Goal: Task Accomplishment & Management: Manage account settings

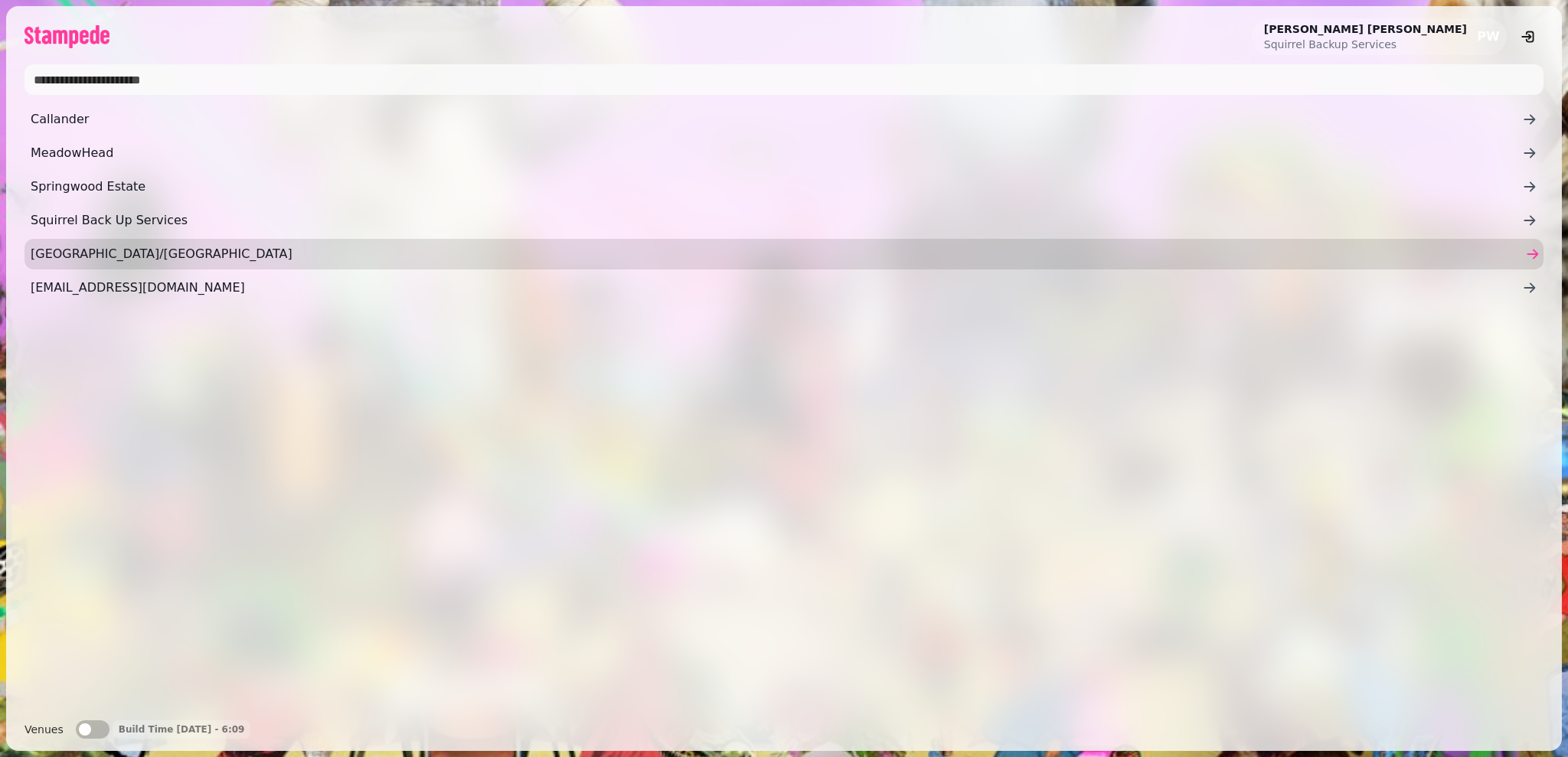
click at [463, 243] on link "[GEOGRAPHIC_DATA]/[GEOGRAPHIC_DATA]" at bounding box center [784, 254] width 1519 height 30
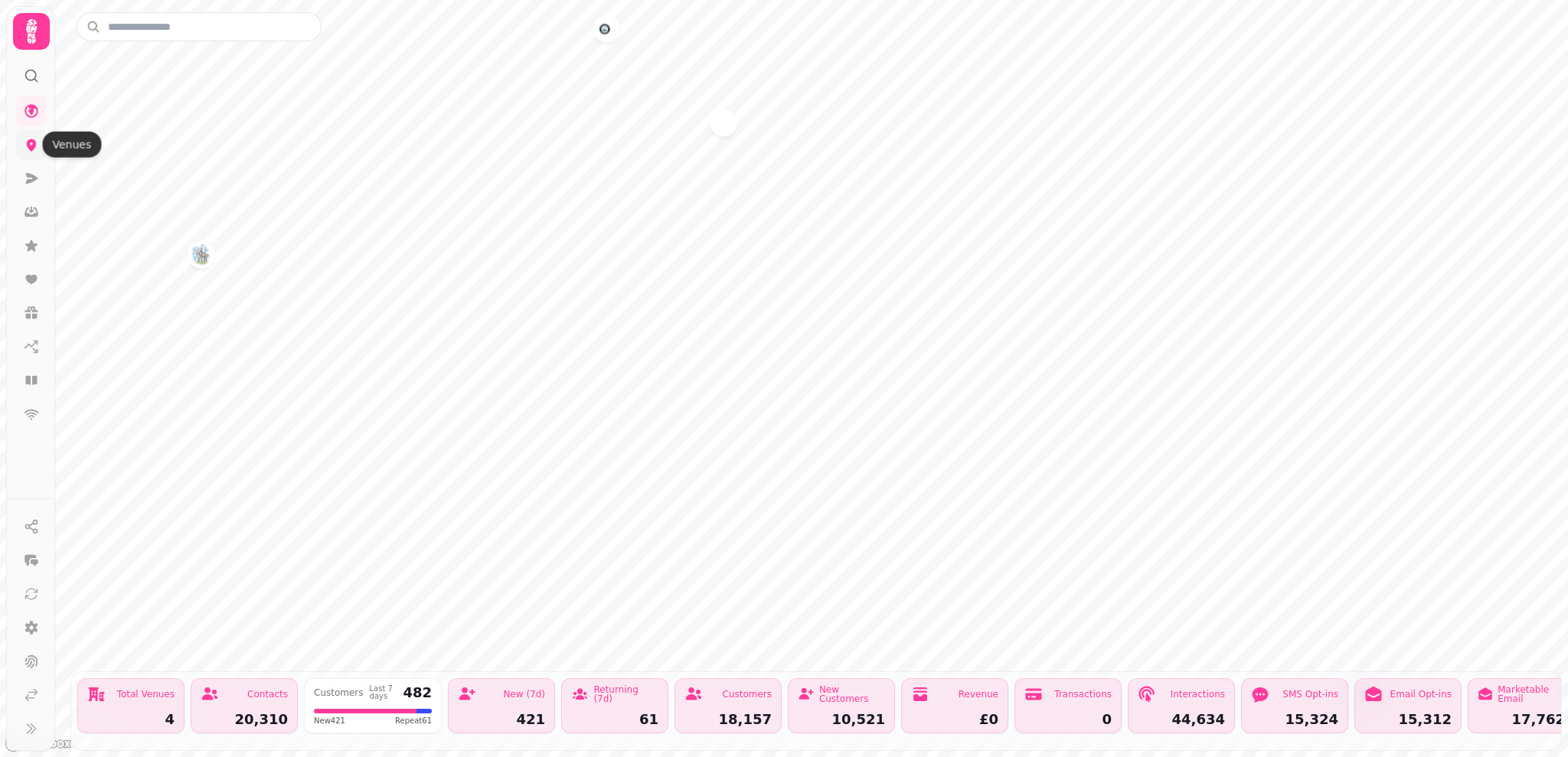
click at [31, 147] on icon at bounding box center [31, 145] width 10 height 13
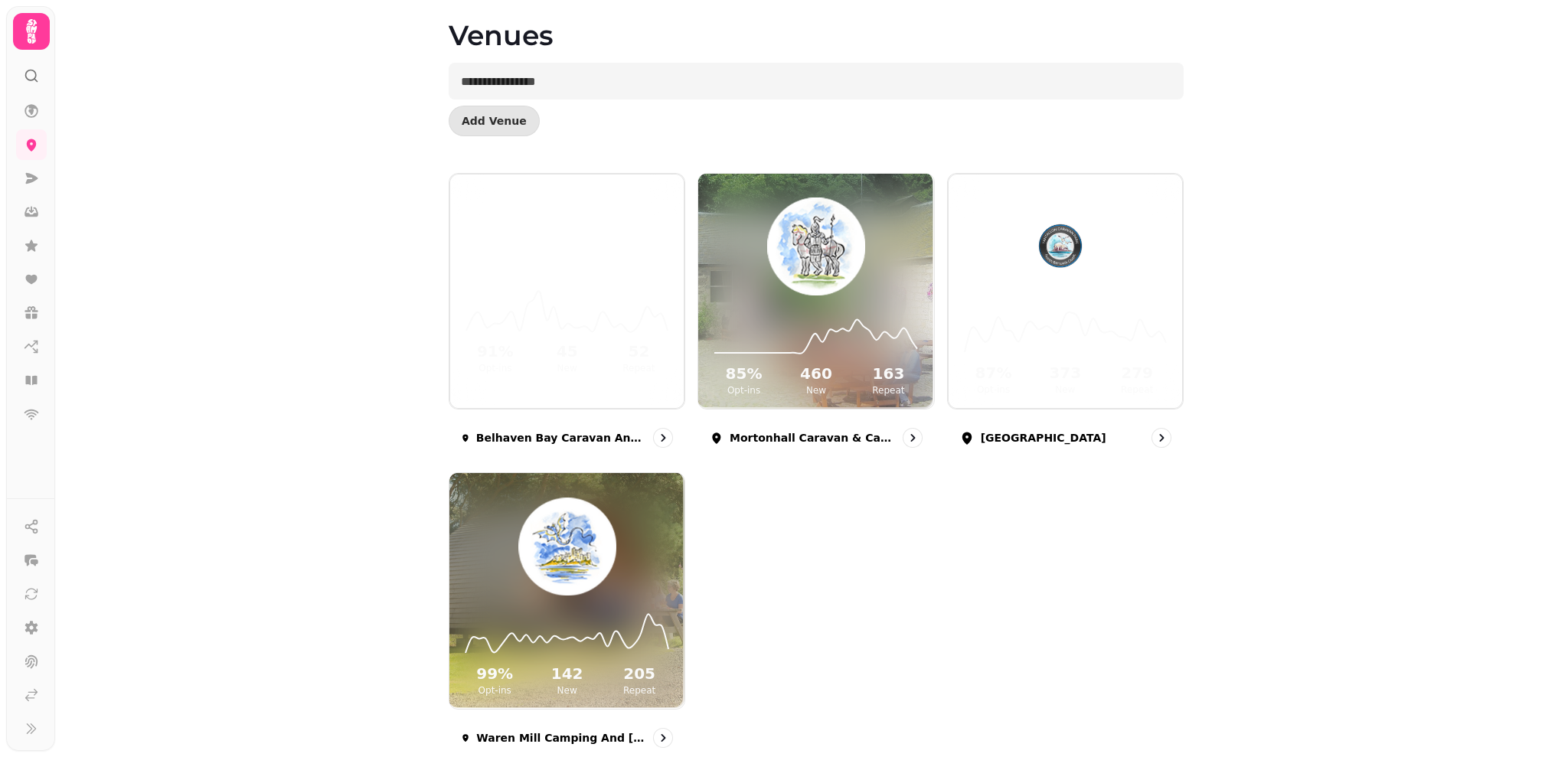
scroll to position [65, 0]
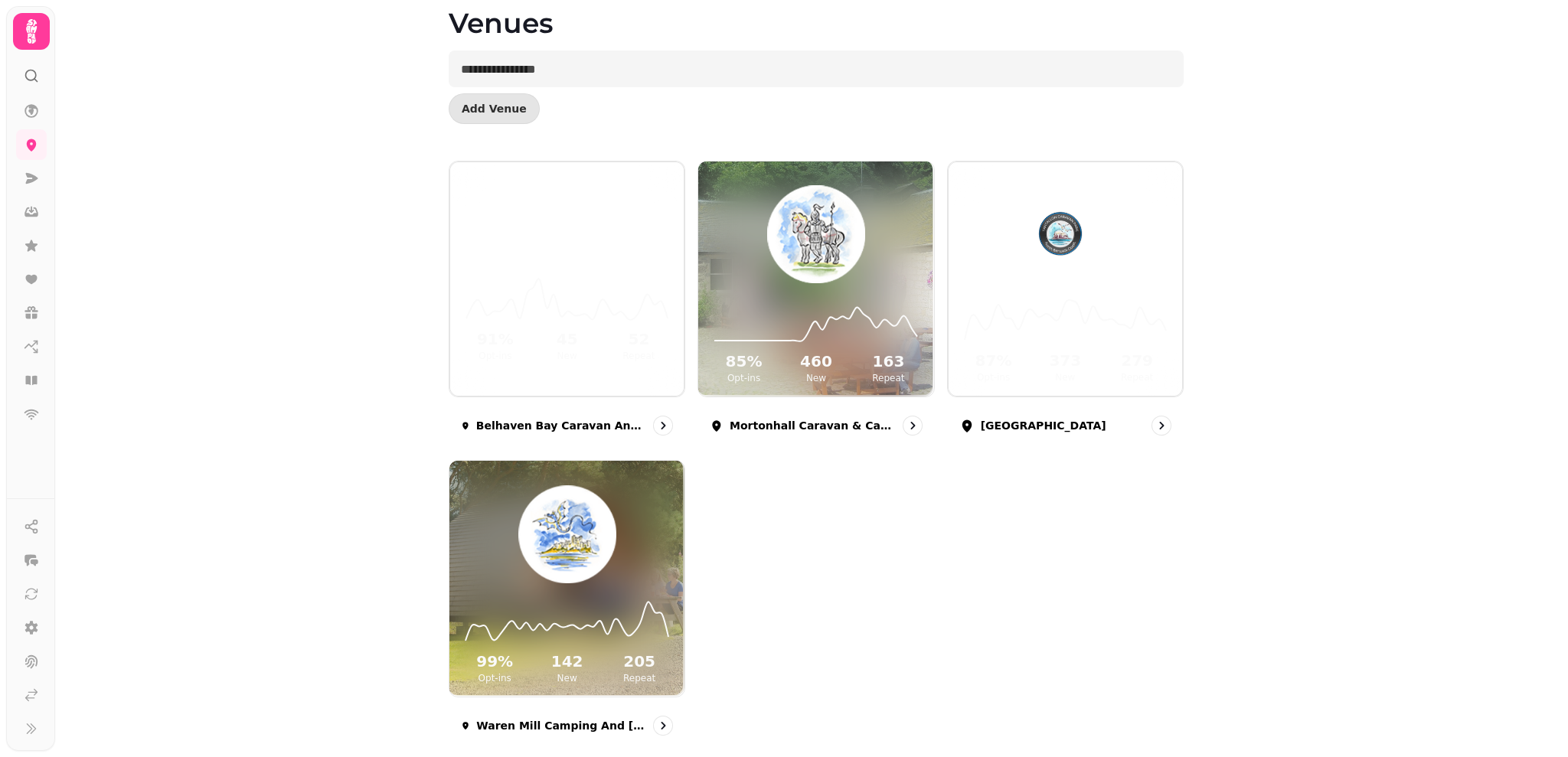
drag, startPoint x: 1548, startPoint y: 551, endPoint x: 1537, endPoint y: 599, distance: 49.2
click at [1537, 599] on div "Venues Add Venue 91 % Opt-ins 45 New 52 Repeat [GEOGRAPHIC_DATA] Caravan and Ca…" at bounding box center [811, 378] width 1512 height 757
click at [865, 582] on div "91 % Opt-ins 45 New 52 Repeat [GEOGRAPHIC_DATA] Caravan and Camping 85 % Opt-in…" at bounding box center [816, 455] width 735 height 587
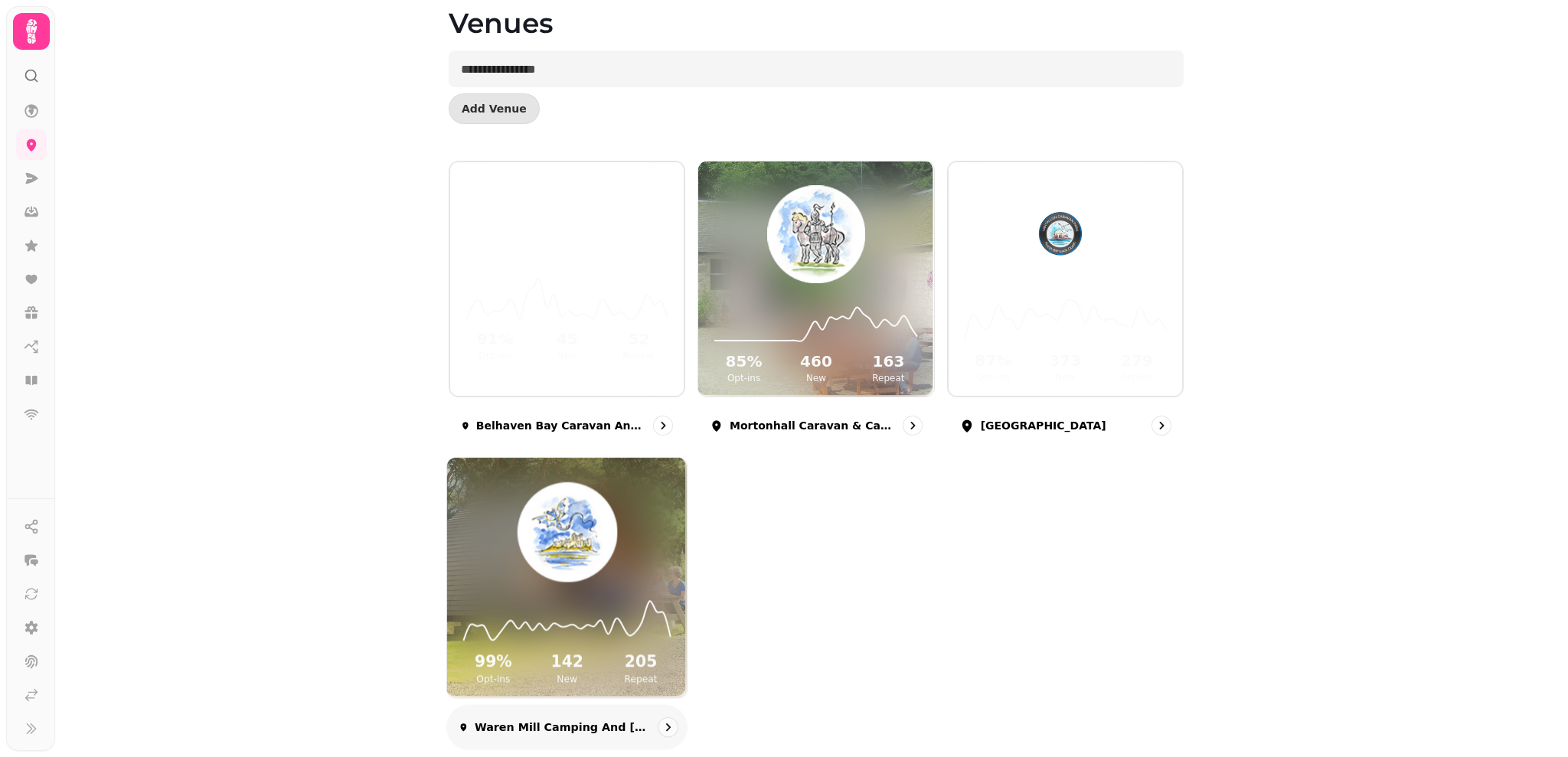
click at [625, 617] on icon at bounding box center [567, 619] width 215 height 50
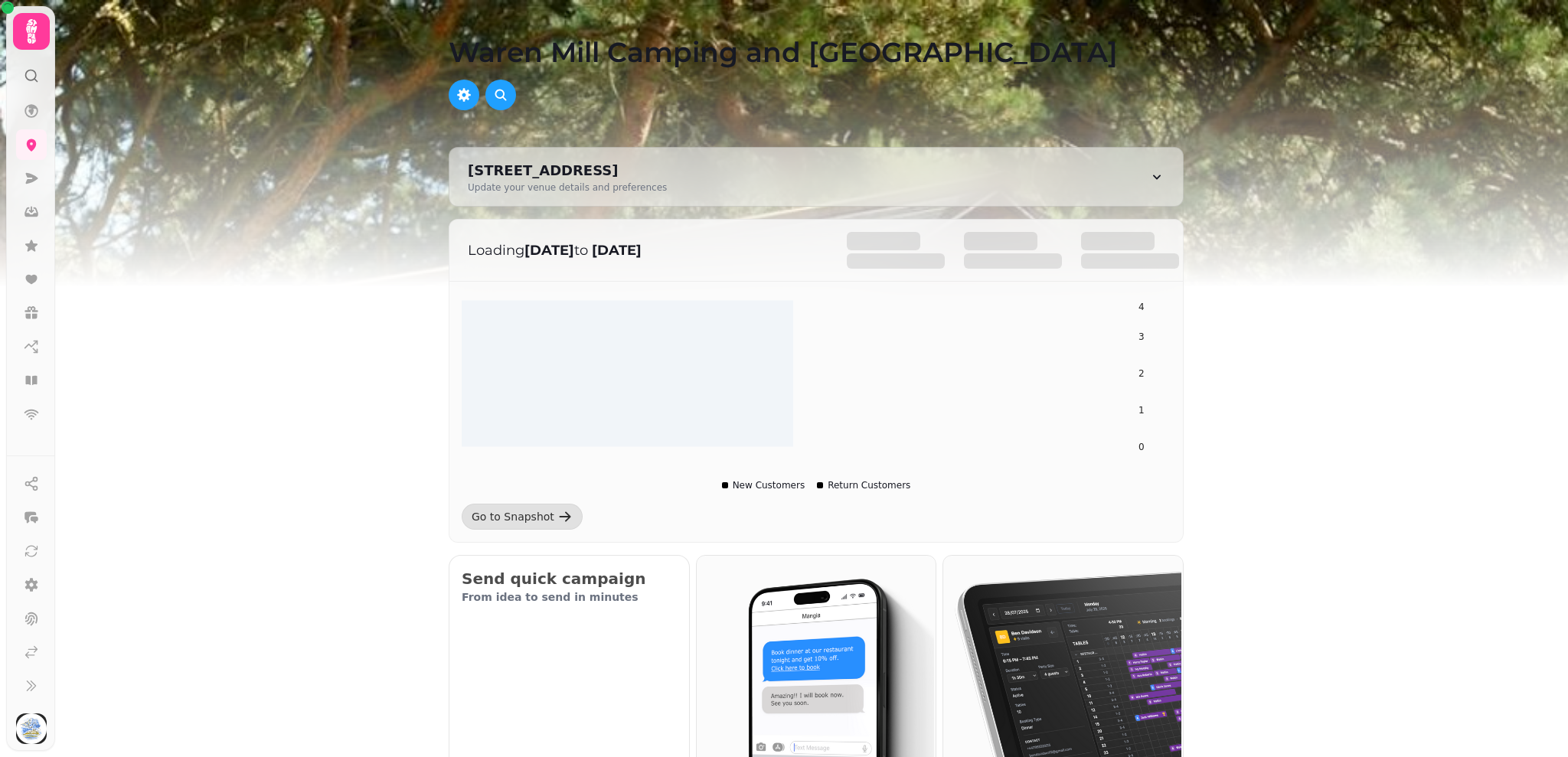
click at [1566, 141] on img at bounding box center [784, 191] width 1568 height 382
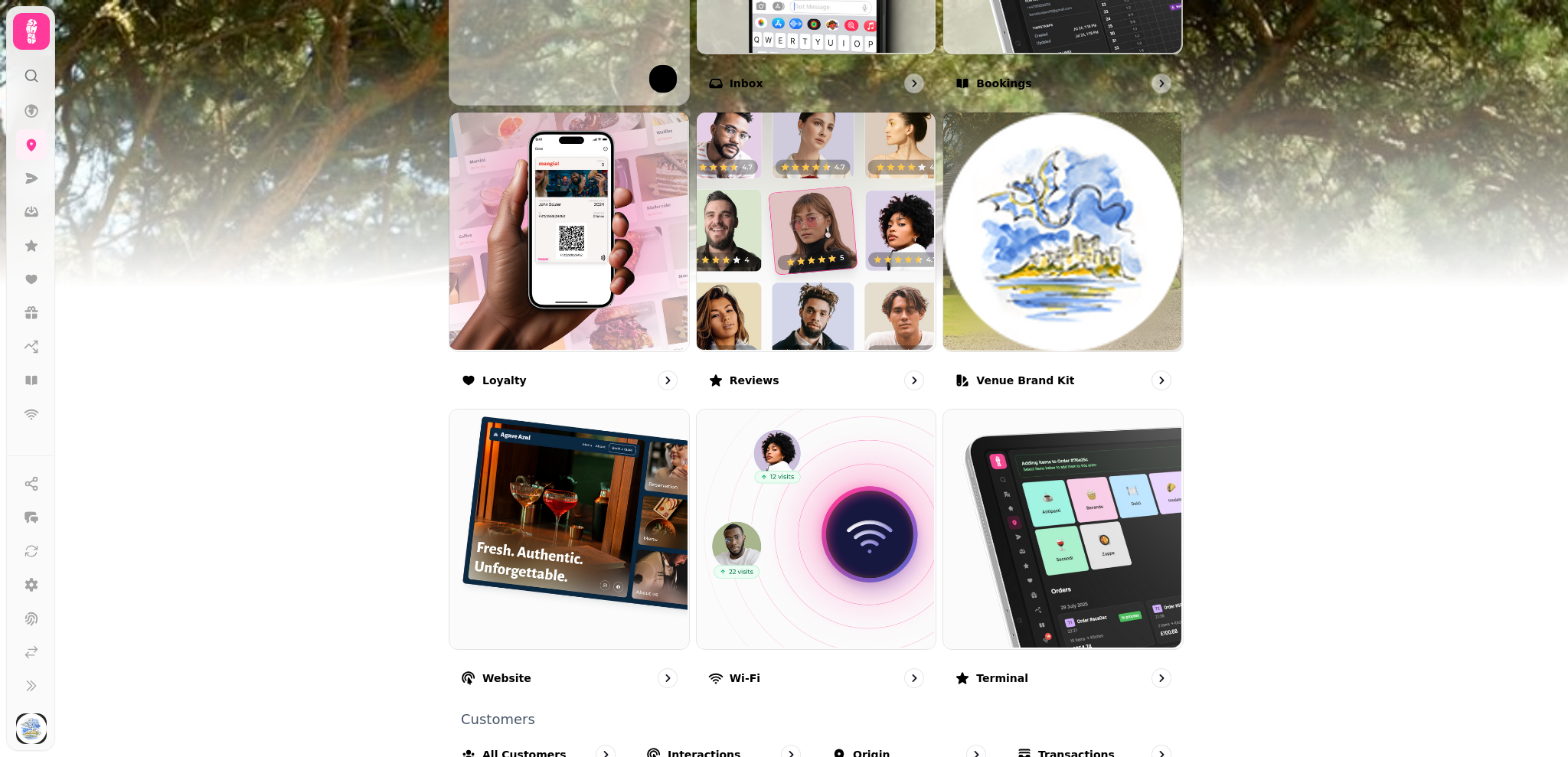
scroll to position [798, 0]
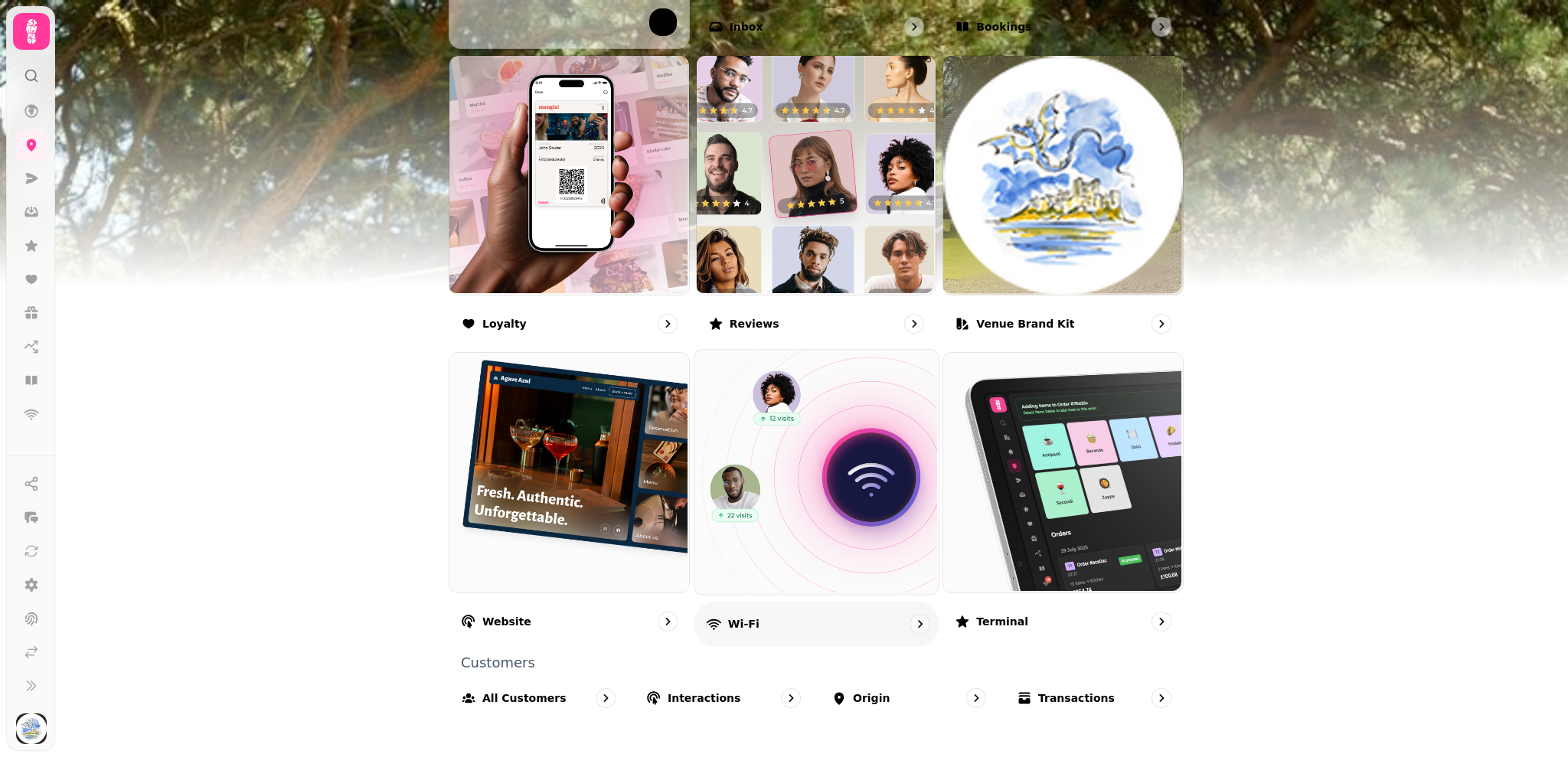
click at [790, 620] on div "Wi-Fi" at bounding box center [817, 624] width 246 height 45
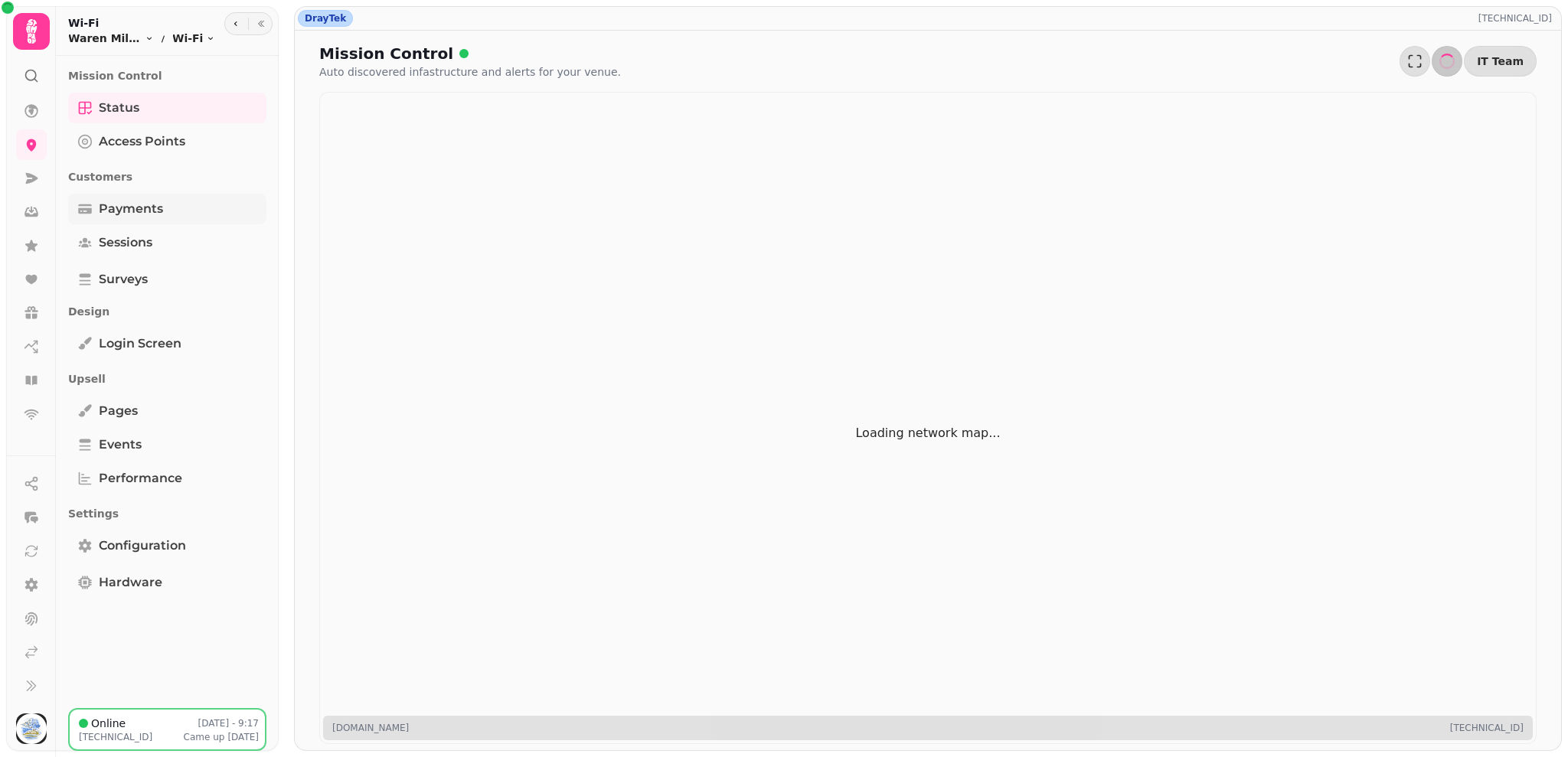
click at [173, 212] on link "Payments" at bounding box center [167, 208] width 198 height 30
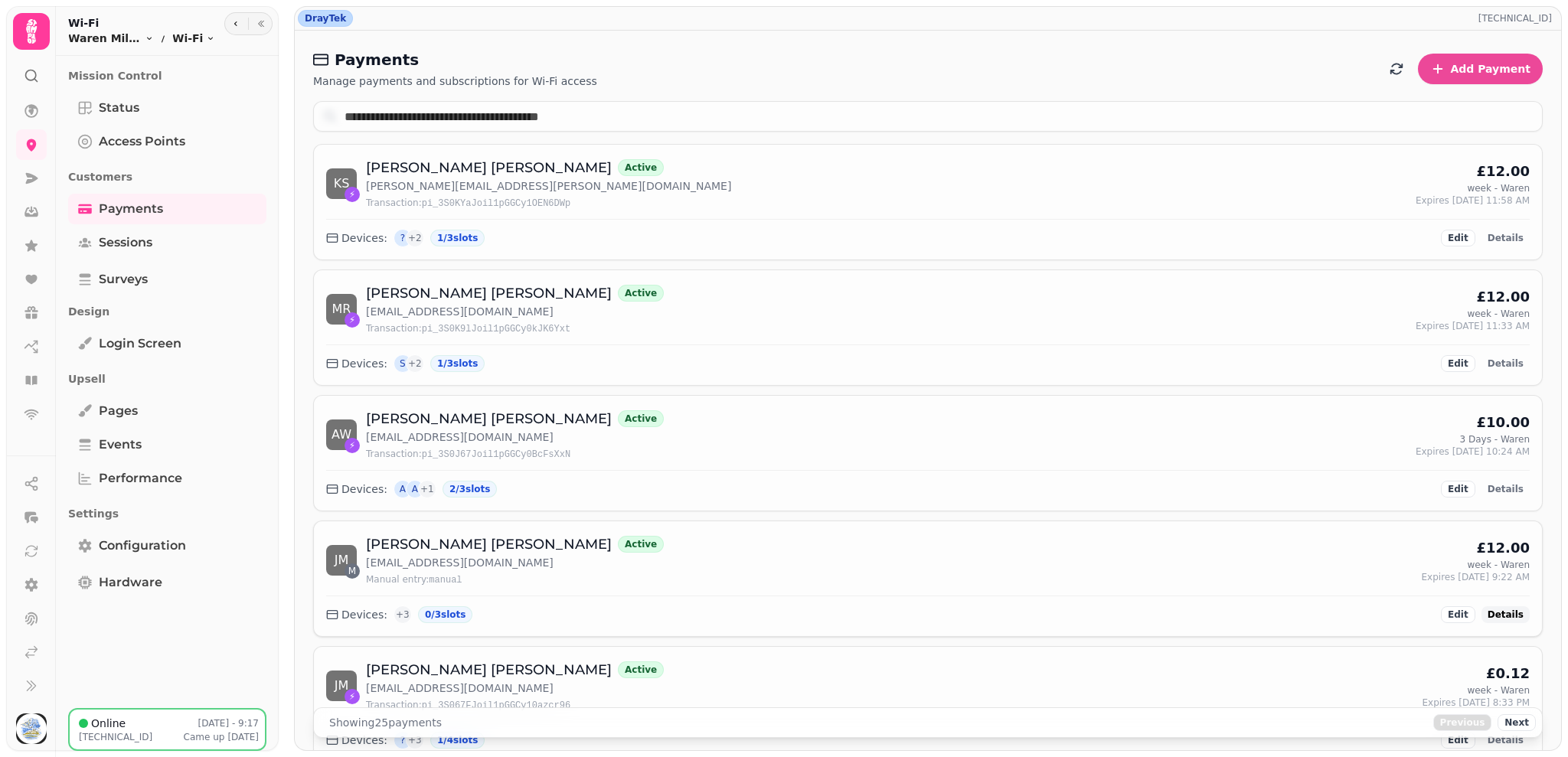
click at [1487, 610] on span "Details" at bounding box center [1505, 614] width 36 height 9
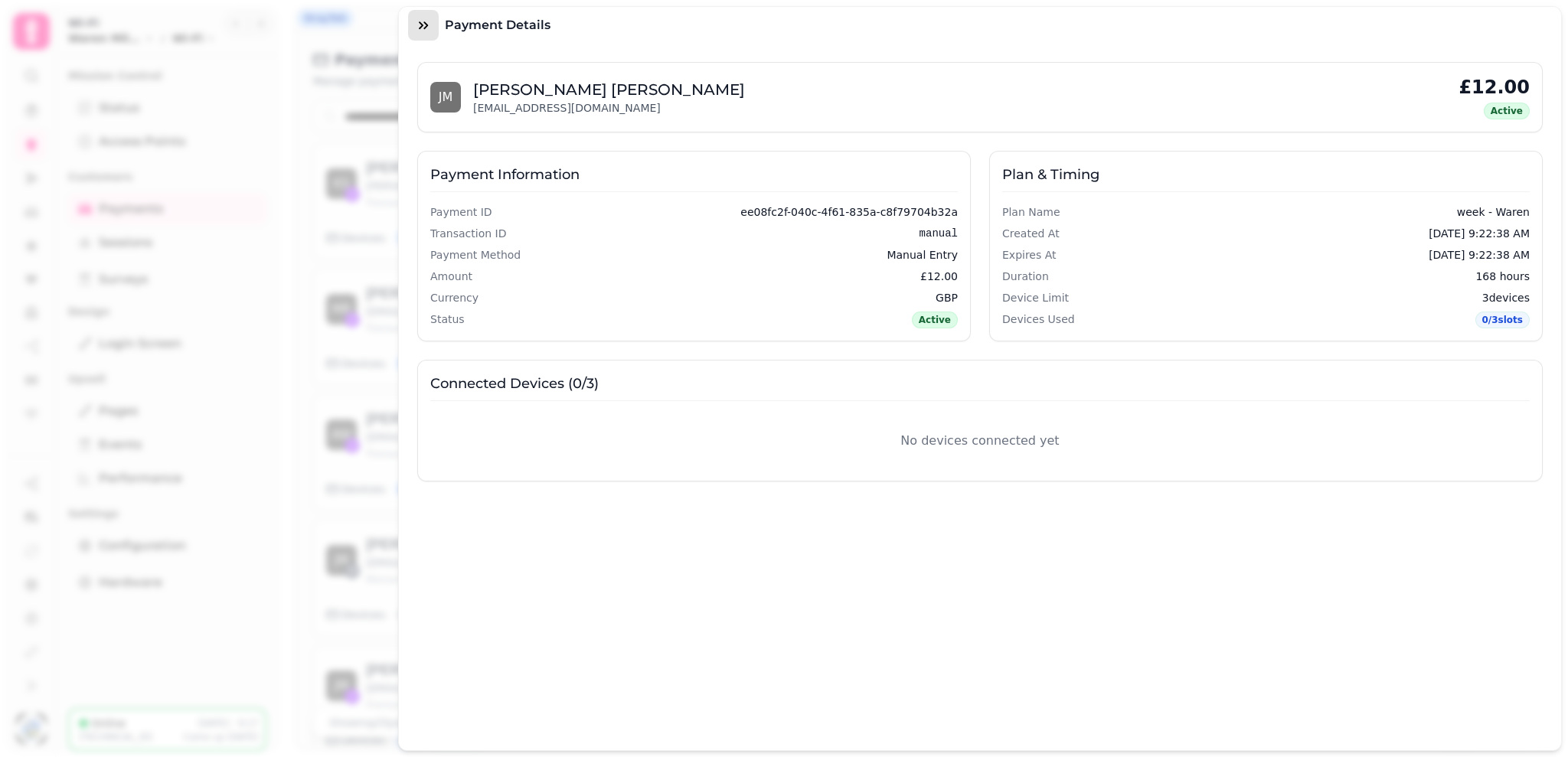
click at [422, 20] on icon "button" at bounding box center [423, 25] width 16 height 16
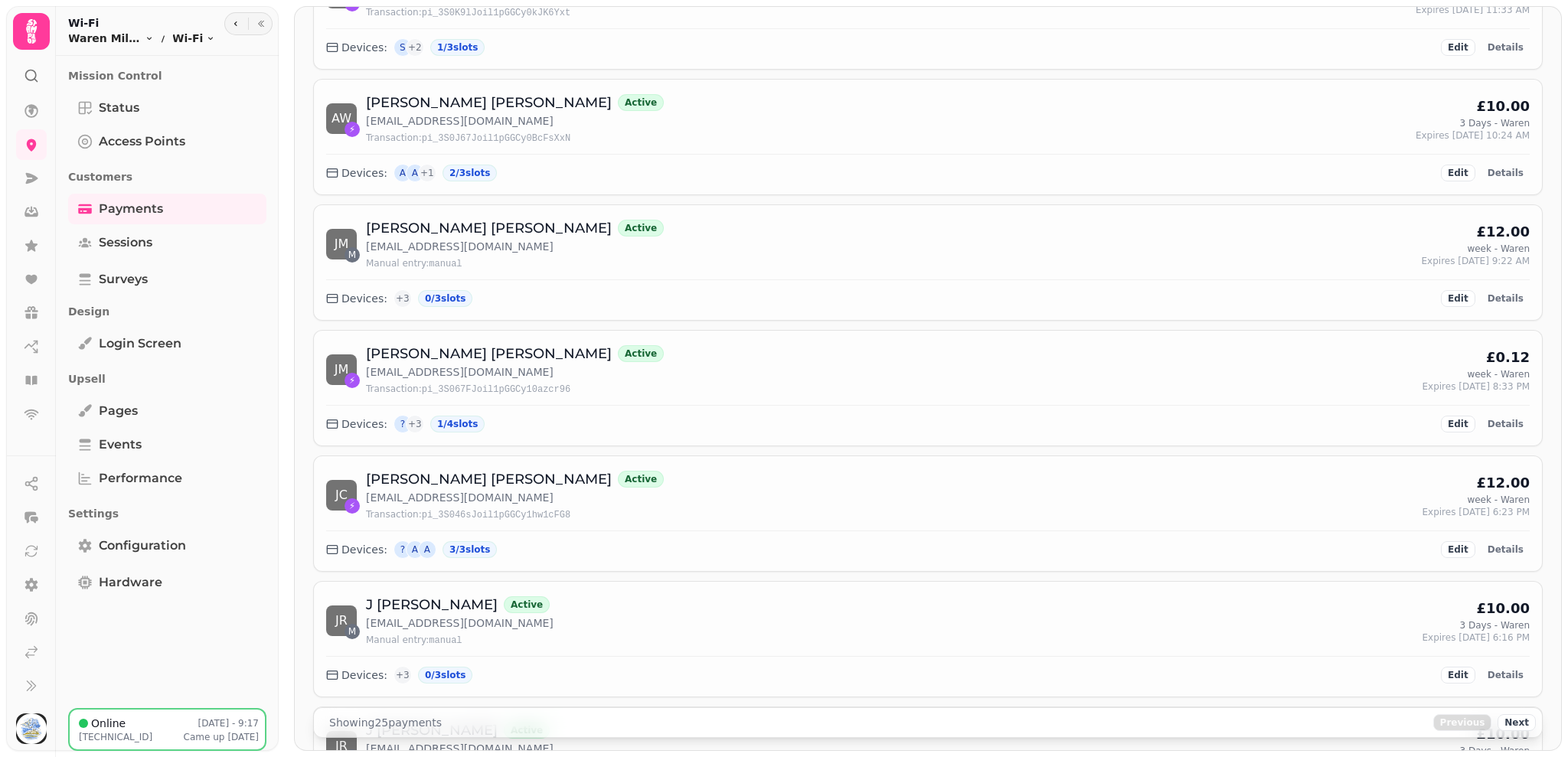
scroll to position [325, 0]
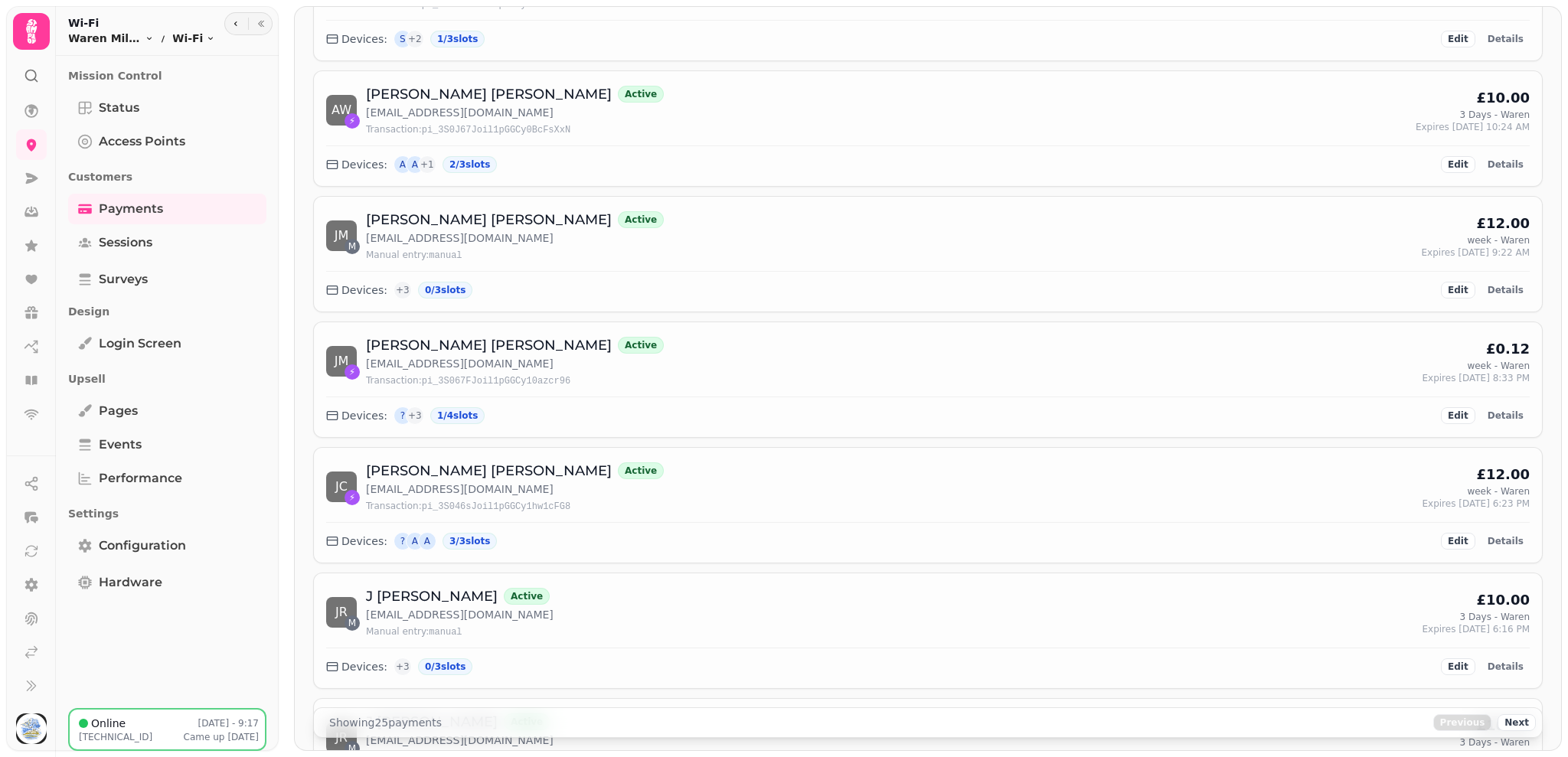
drag, startPoint x: 1539, startPoint y: 240, endPoint x: 1533, endPoint y: 251, distance: 12.5
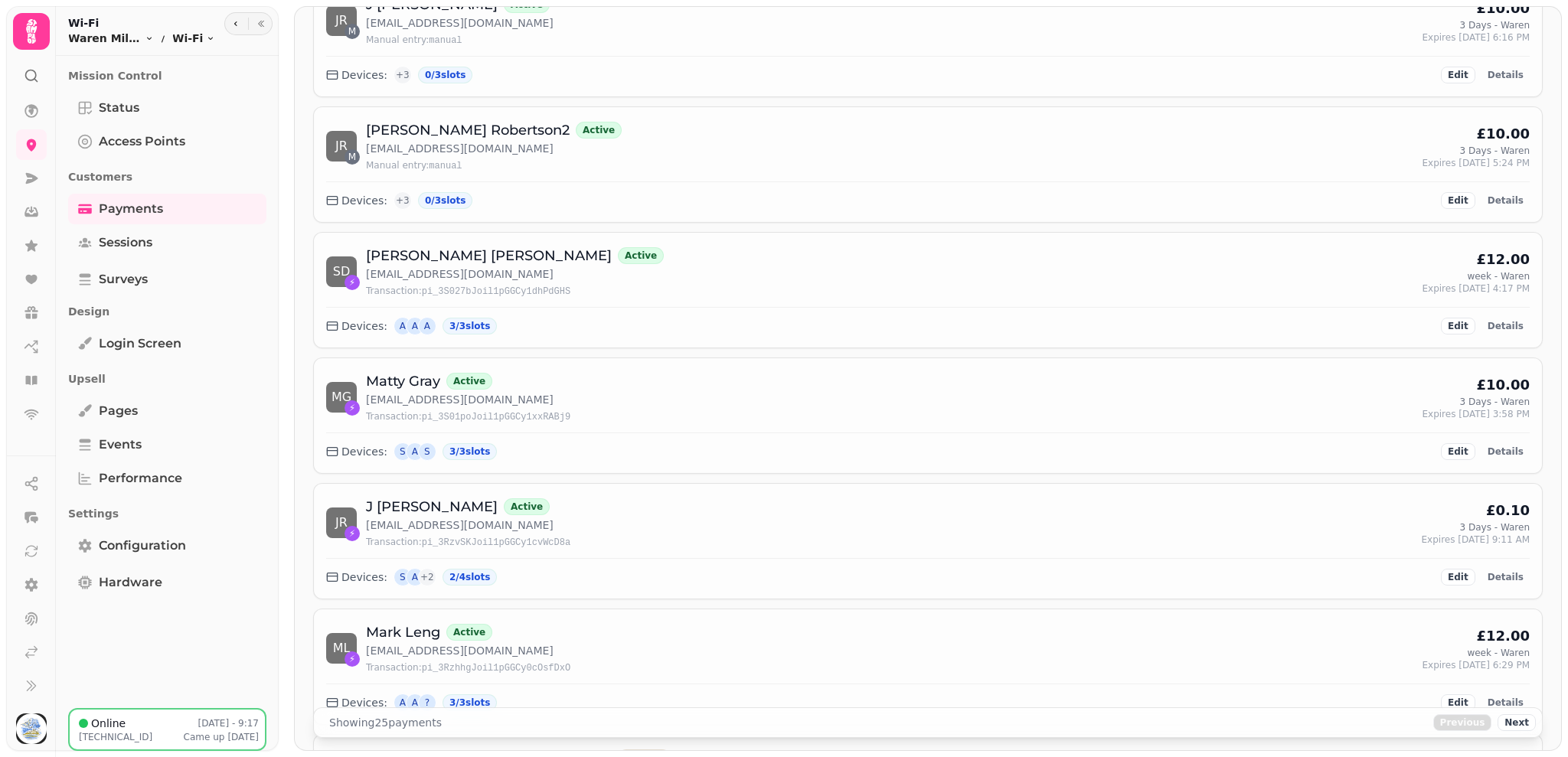
scroll to position [1046, 0]
